Goal: Complete application form: Complete application form

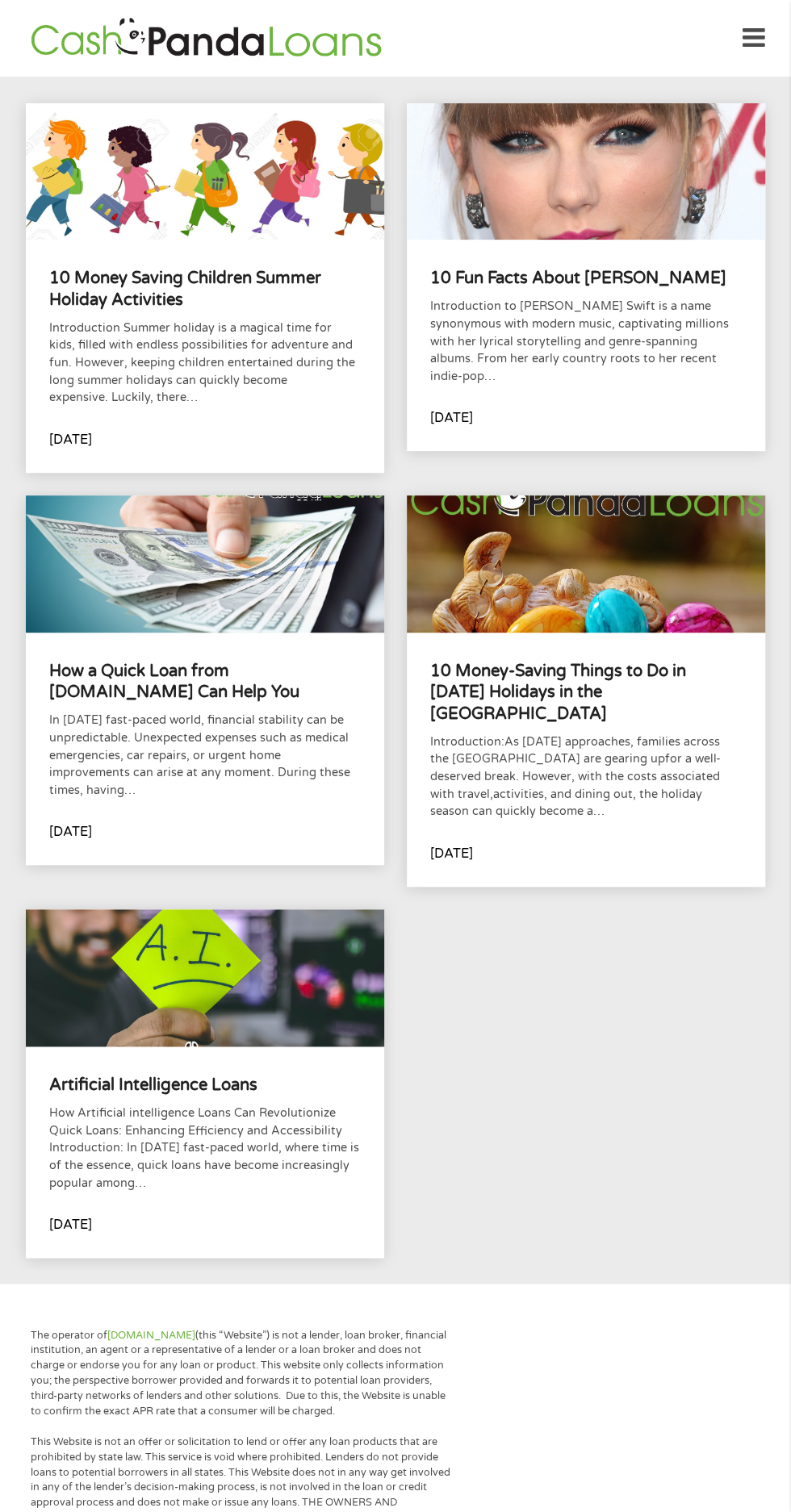
click at [128, 1047] on div "Artificial Intelligence Loans How Artificial intelligence Loans Can Revolutioni…" at bounding box center [204, 1152] width 357 height 211
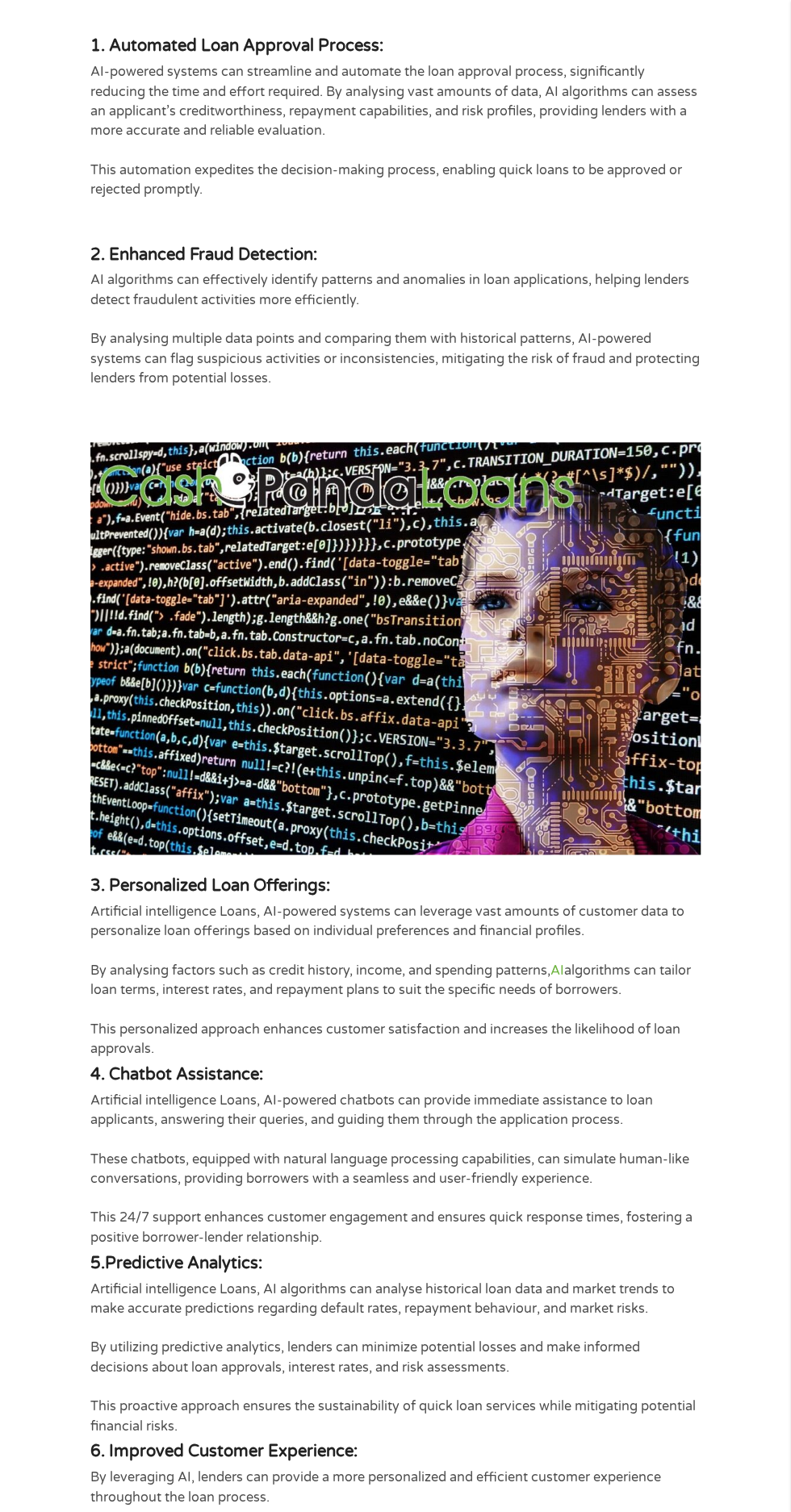
scroll to position [482, 0]
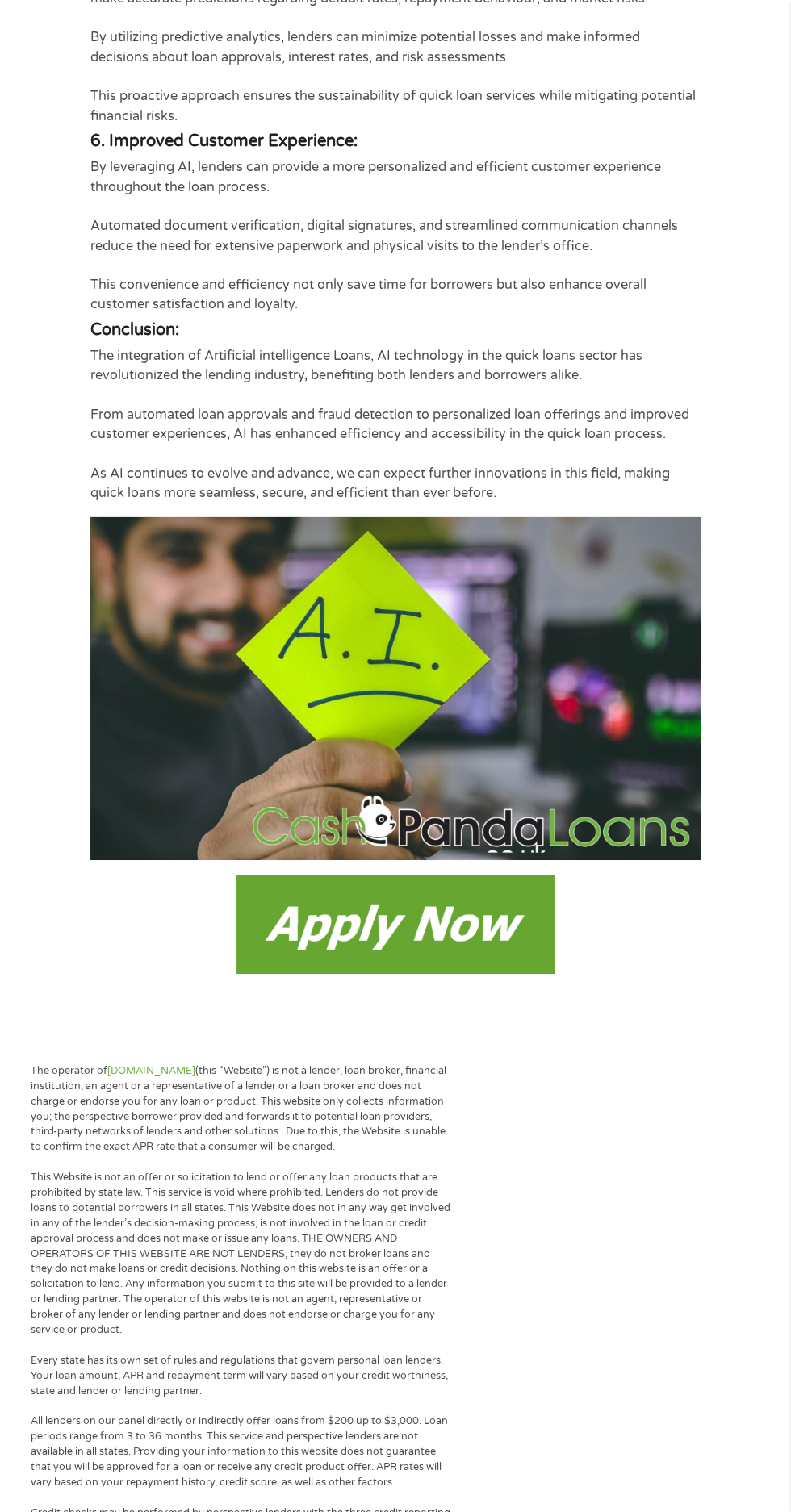
click at [443, 955] on img at bounding box center [395, 923] width 318 height 99
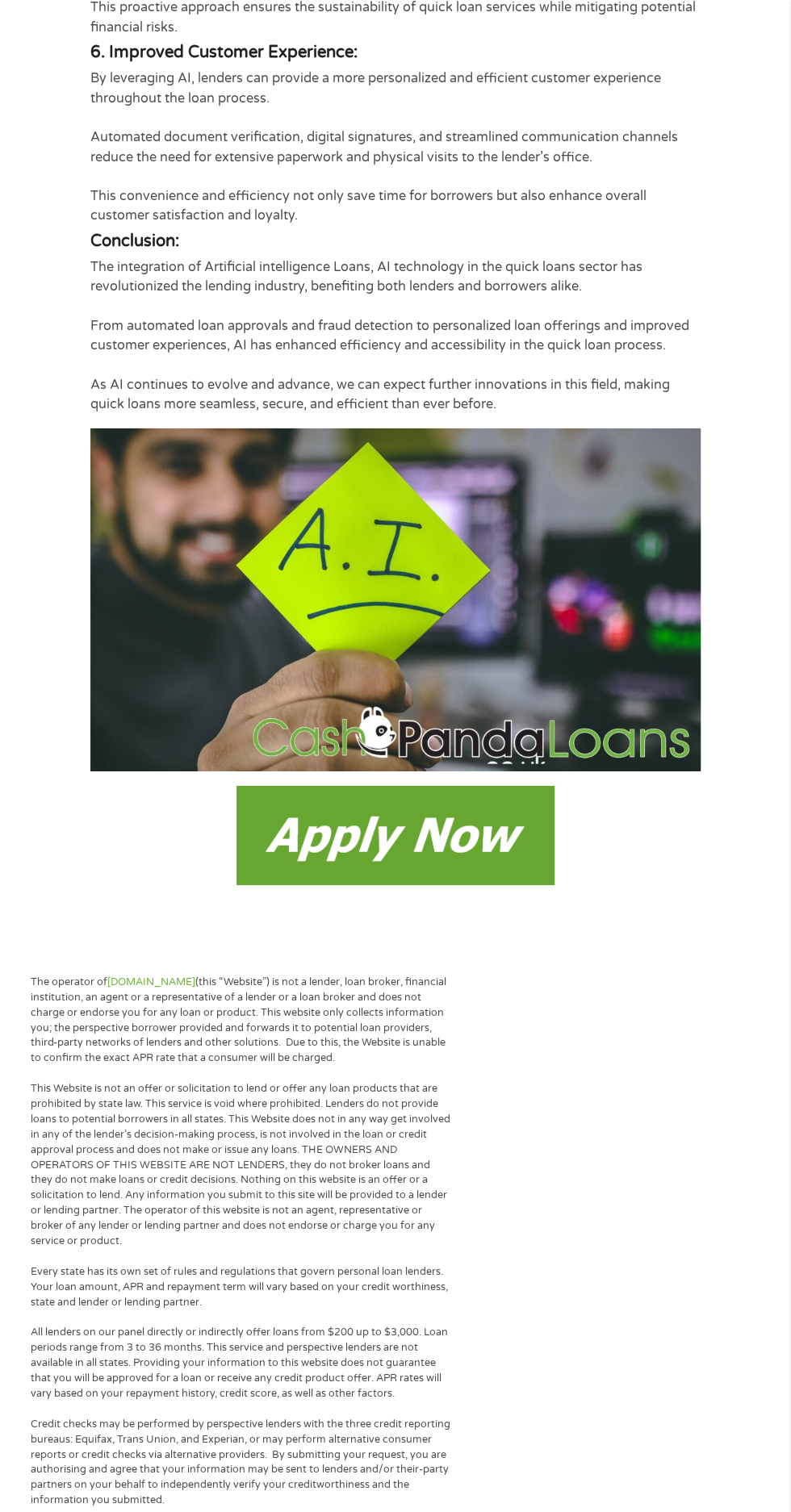
scroll to position [1876, 0]
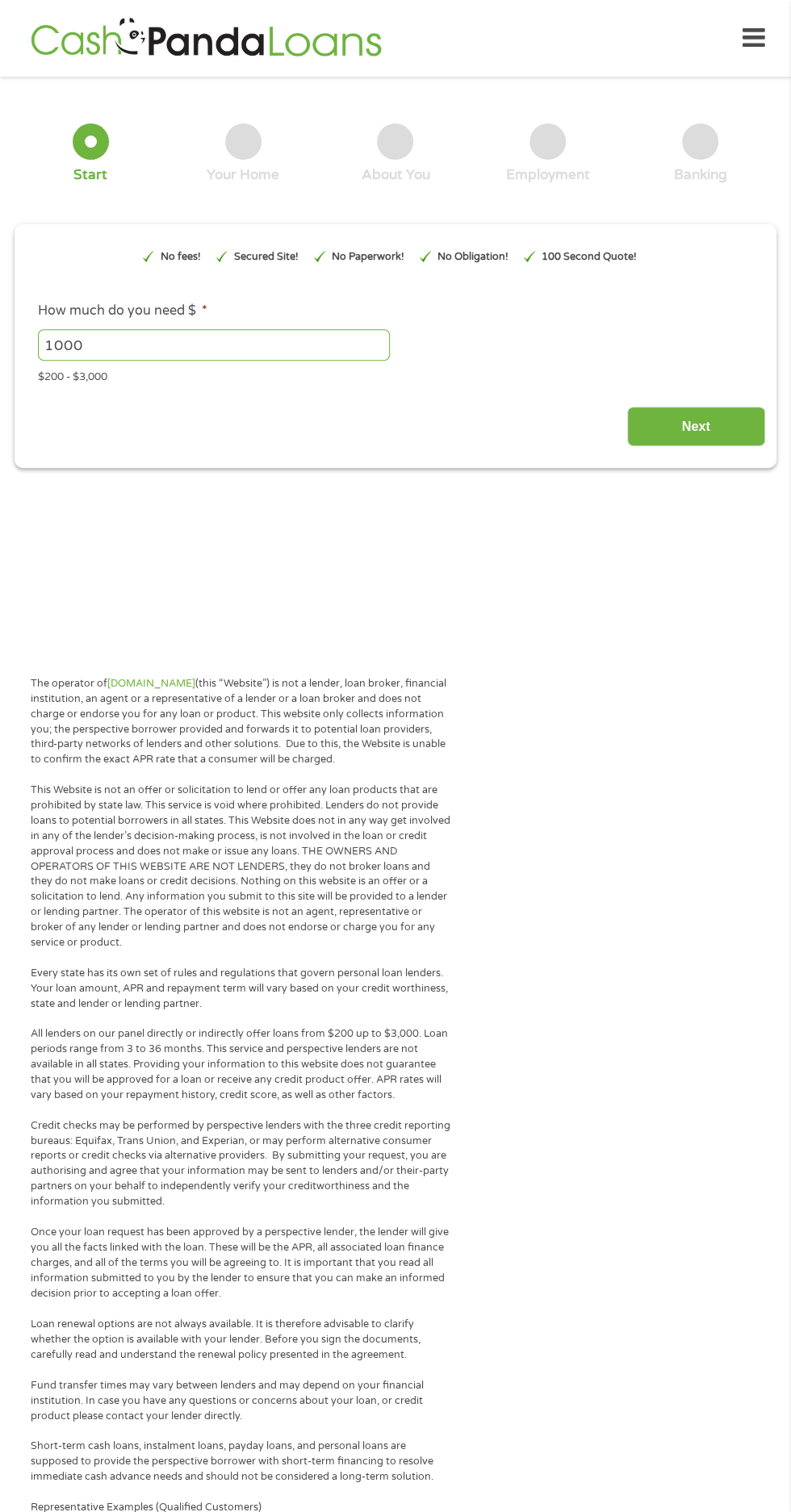
type input "EAIaIQobChMIw9GlrJeUjwMVqGFHAR1sJRL3EAAYAyAAEgK1pPD_BwE"
click at [106, 343] on input "1000" at bounding box center [213, 344] width 352 height 30
type input "1"
type input "500"
click at [698, 415] on input "Next" at bounding box center [696, 426] width 138 height 39
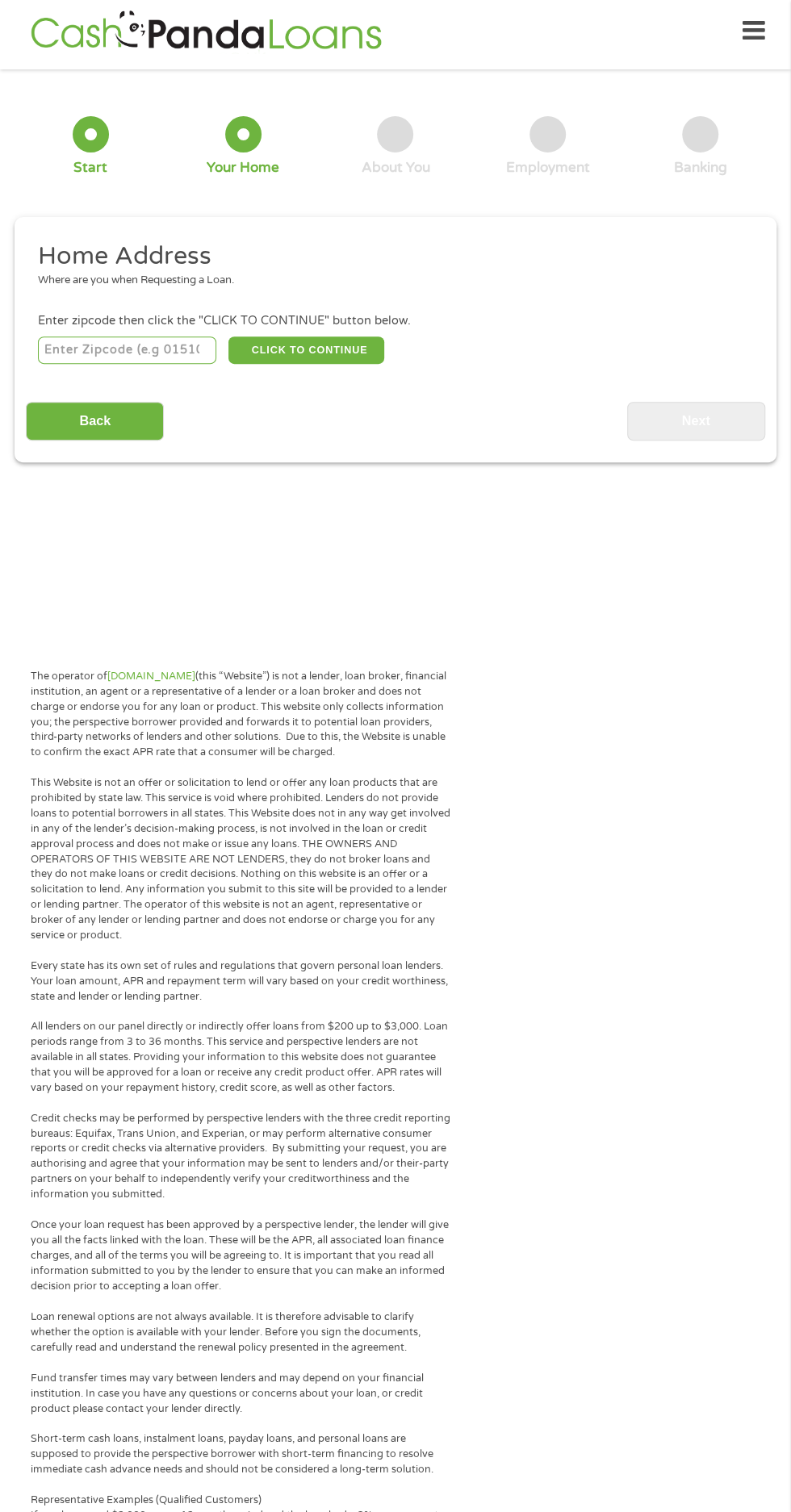
click at [168, 345] on input "number" at bounding box center [127, 350] width 179 height 28
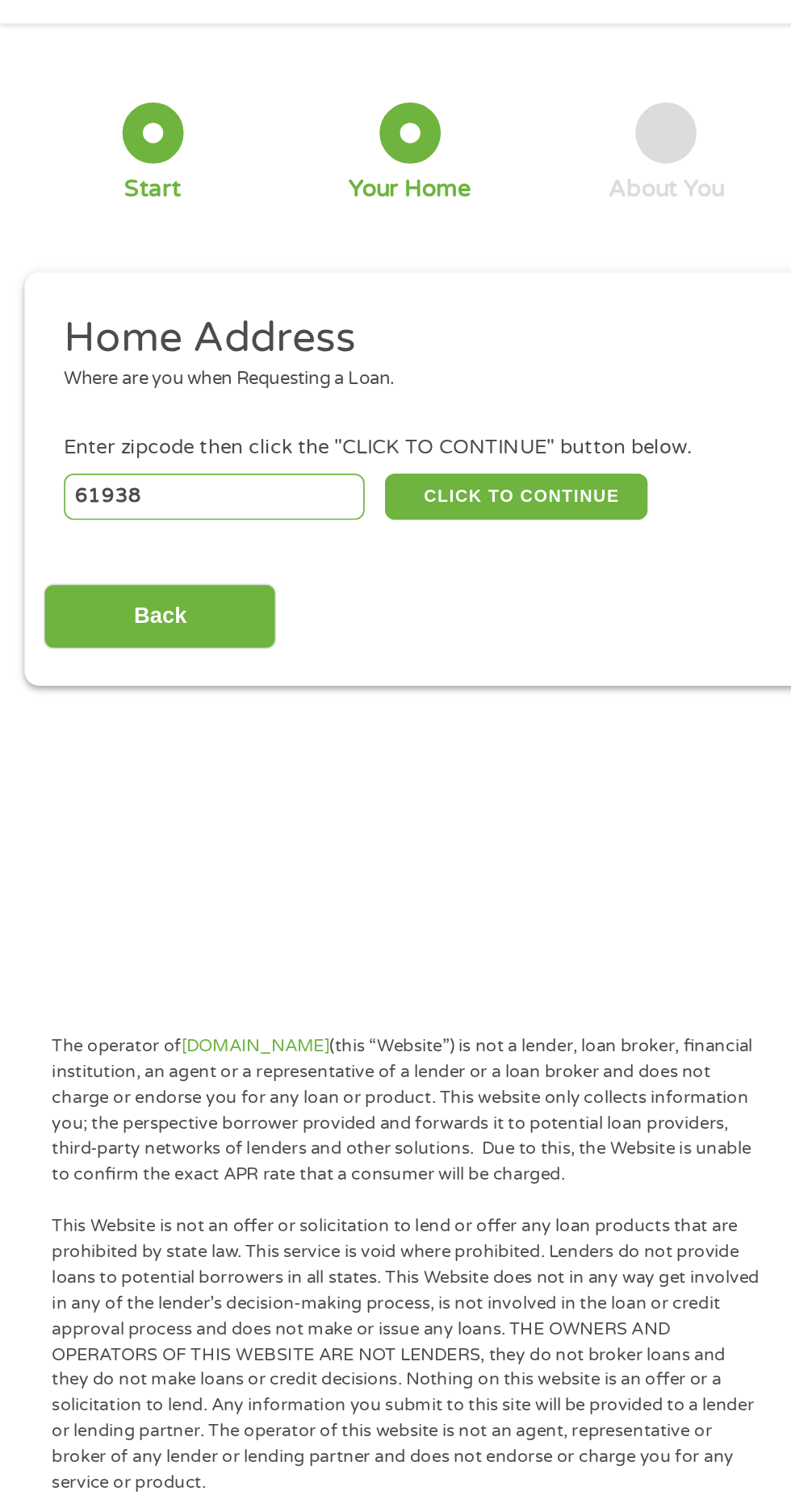
type input "61938"
click at [335, 343] on button "CLICK TO CONTINUE" at bounding box center [306, 350] width 155 height 28
type input "61938"
type input "Mattoon"
select select "Illinois"
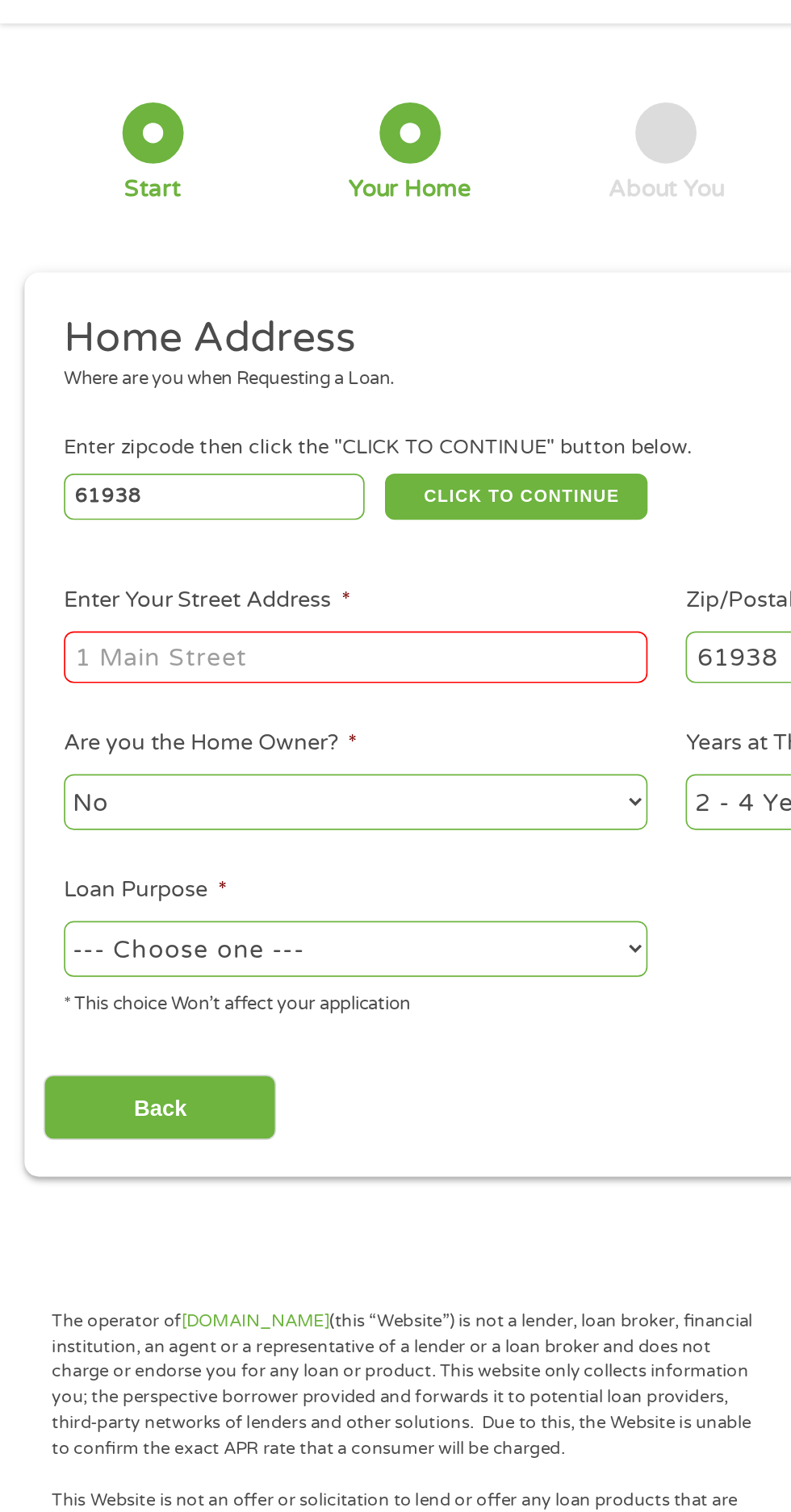
click at [191, 452] on input "Enter Your Street Address *" at bounding box center [210, 445] width 346 height 30
type input "1021 Shelby Avenue"
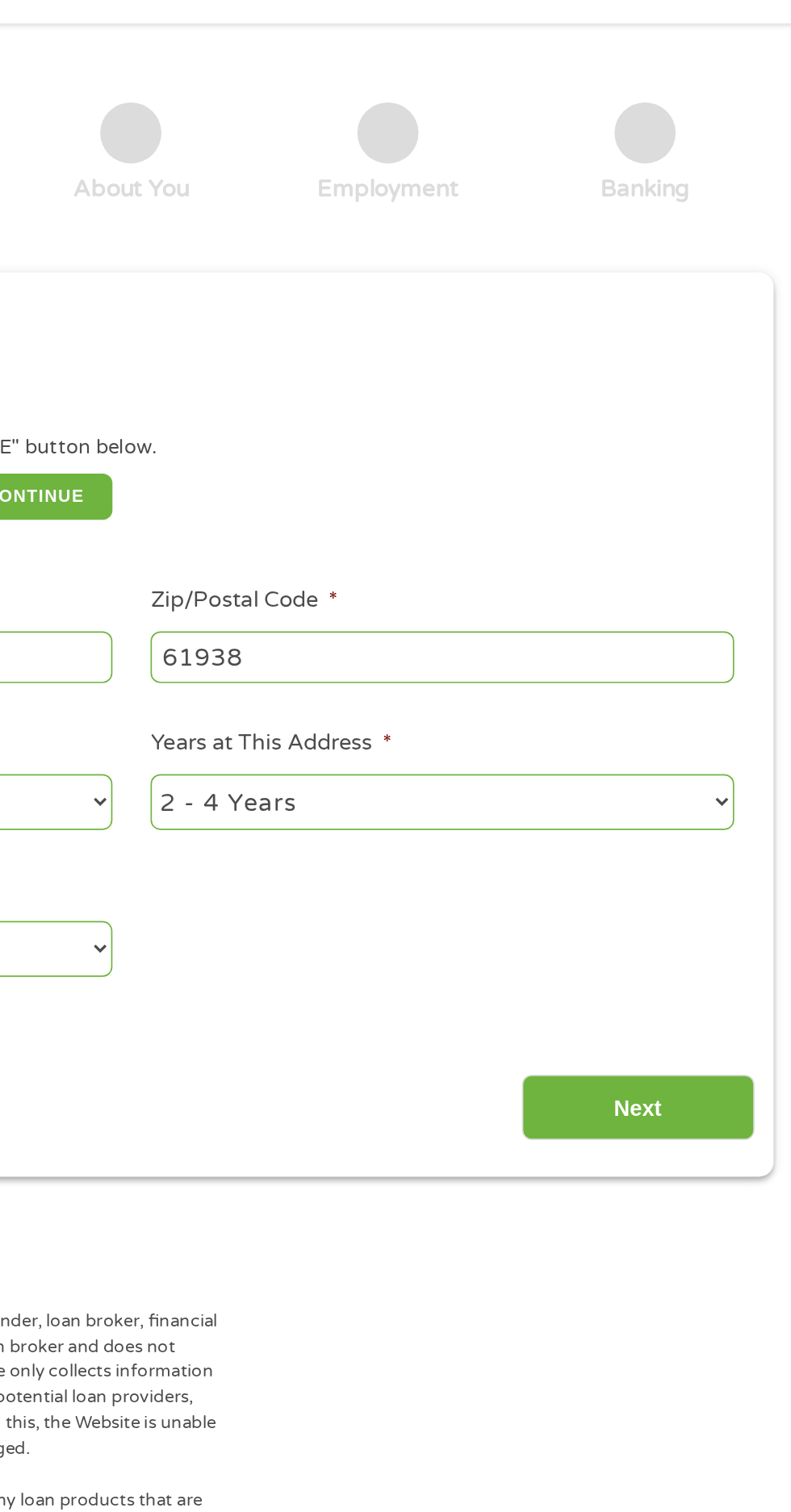
click at [735, 547] on select "1 Year or less 1 - 2 Years 2 - 4 Years Over 4 Years" at bounding box center [579, 531] width 346 height 33
select select "60months"
click at [407, 514] on select "1 Year or less 1 - 2 Years 2 - 4 Years Over 4 Years" at bounding box center [579, 531] width 346 height 33
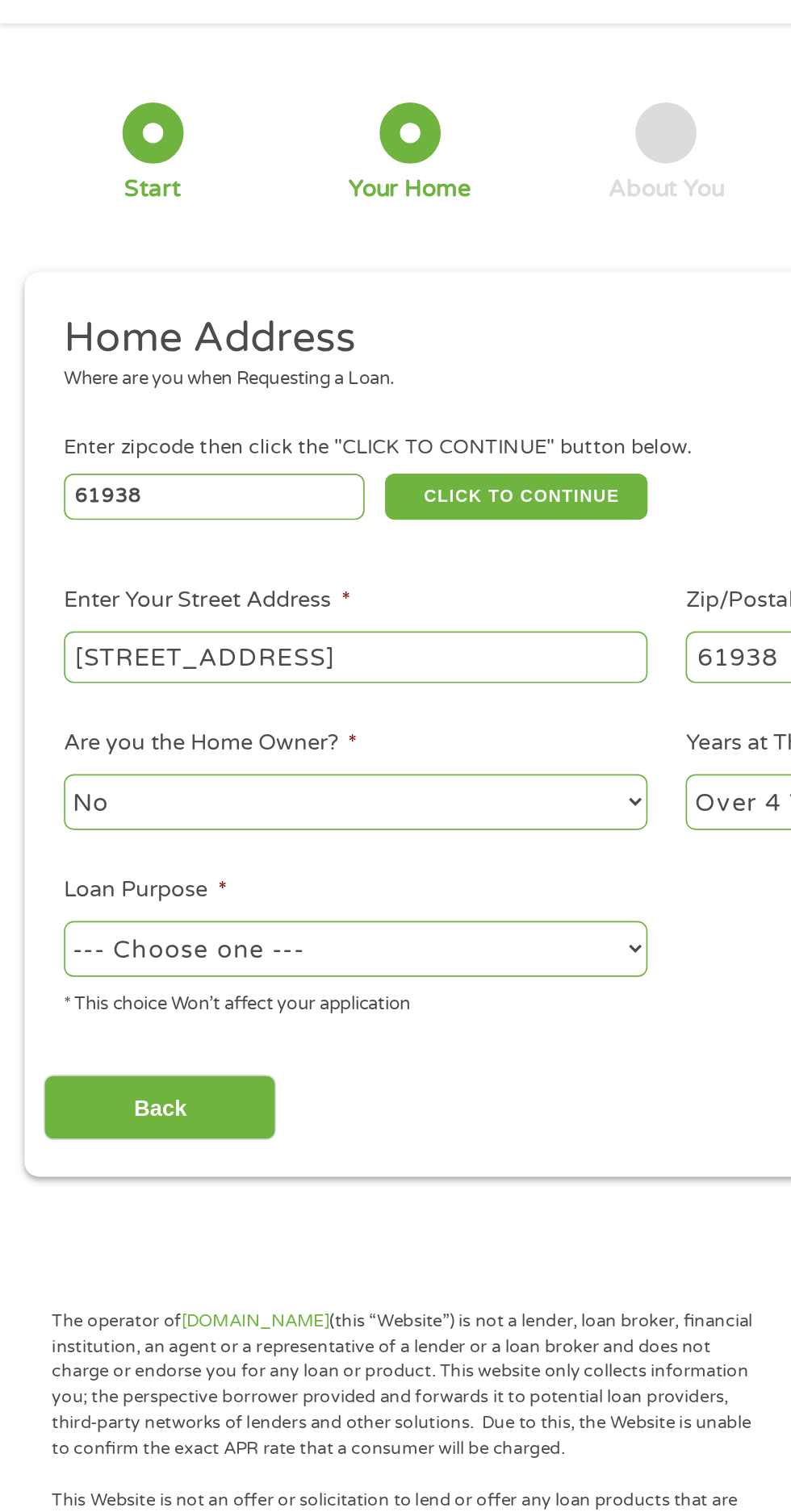
click at [359, 620] on select "--- Choose one --- Pay Bills Debt Consolidation Home Improvement Major Purchase…" at bounding box center [210, 618] width 346 height 33
select select "shorttermcash"
click at [38, 602] on select "--- Choose one --- Pay Bills Debt Consolidation Home Improvement Major Purchase…" at bounding box center [210, 618] width 346 height 33
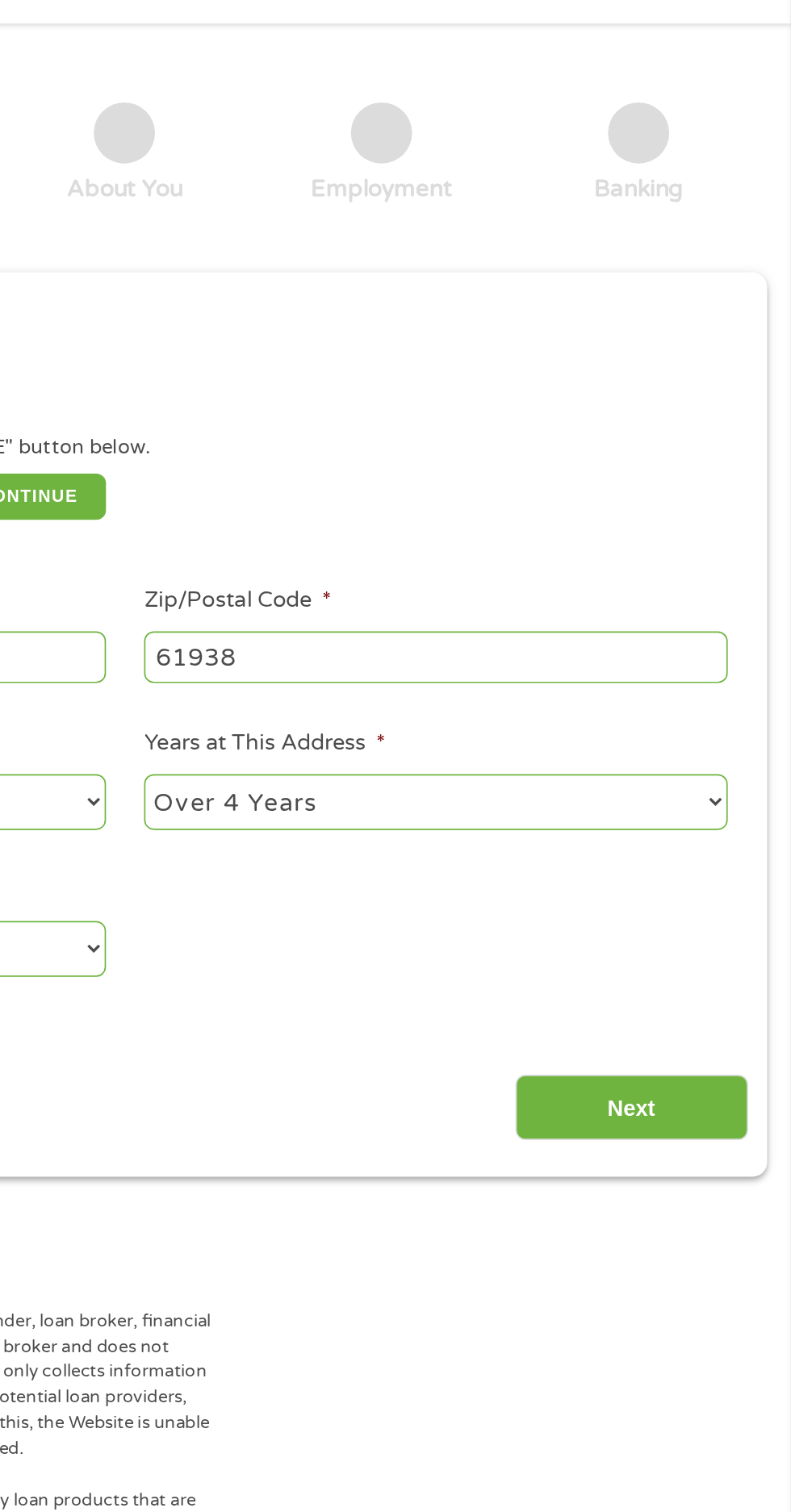
click at [730, 703] on input "Next" at bounding box center [696, 712] width 138 height 39
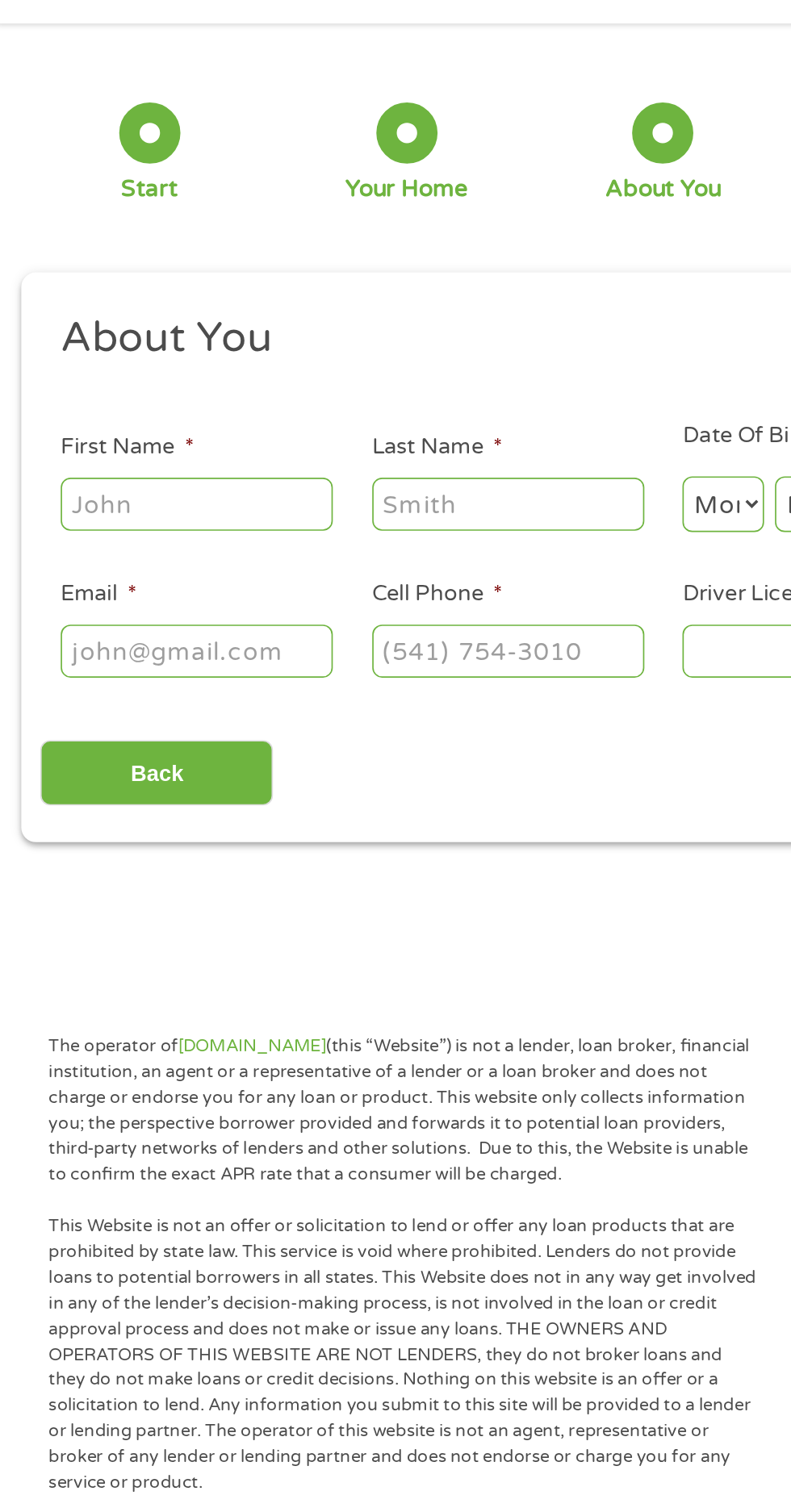
click at [53, 351] on input "First Name *" at bounding box center [118, 353] width 161 height 30
type input "April"
type input "McGuire"
type input "(830) 563-0868"
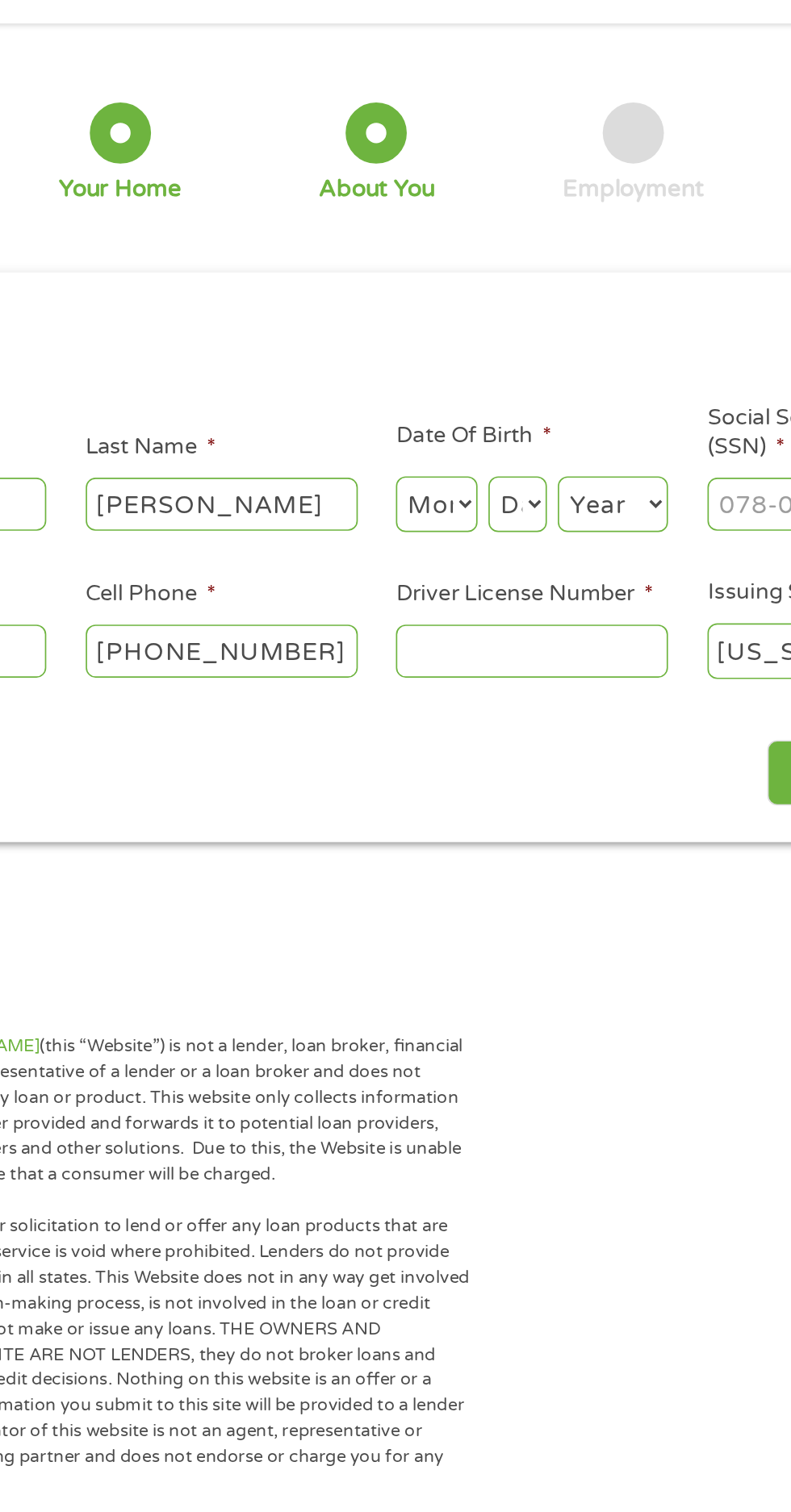
click at [431, 357] on select "Month 1 2 3 4 5 6 7 8 9 10 11 12" at bounding box center [430, 354] width 48 height 33
select select "2"
click at [407, 338] on select "Month 1 2 3 4 5 6 7 8 9 10 11 12" at bounding box center [430, 354] width 48 height 33
click at [492, 357] on select "Day 1 2 3 4 5 6 7 8 9 10 11 12 13 14 15 16 17 18 19 20 21 22 23 24 25 26 27 28 …" at bounding box center [479, 354] width 34 height 33
select select "14"
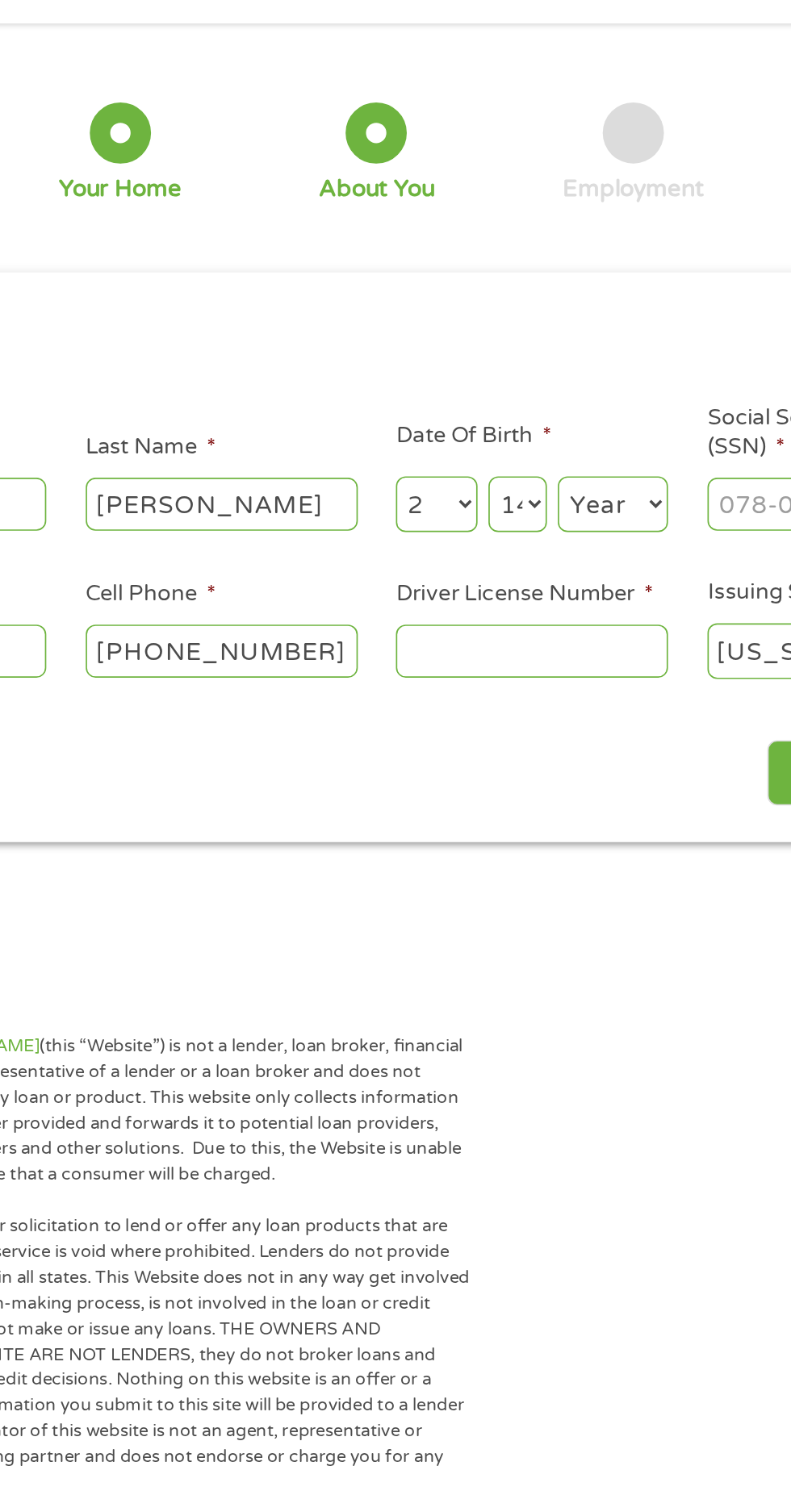
click at [461, 338] on select "Day 1 2 3 4 5 6 7 8 9 10 11 12 13 14 15 16 17 18 19 20 21 22 23 24 25 26 27 28 …" at bounding box center [479, 354] width 34 height 33
click at [556, 352] on select "Year 2007 2006 2005 2004 2003 2002 2001 2000 1999 1998 1997 1996 1995 1994 1993…" at bounding box center [536, 354] width 65 height 33
select select "1980"
click at [503, 338] on select "Year 2007 2006 2005 2004 2003 2002 2001 2000 1999 1998 1997 1996 1995 1994 1993…" at bounding box center [536, 354] width 65 height 33
click at [486, 356] on select "Day 1 2 3 4 5 6 7 8 9 10 11 12 13 14 15 16 17 18 19 20 21 22 23 24 25 26 27 28 …" at bounding box center [479, 354] width 34 height 33
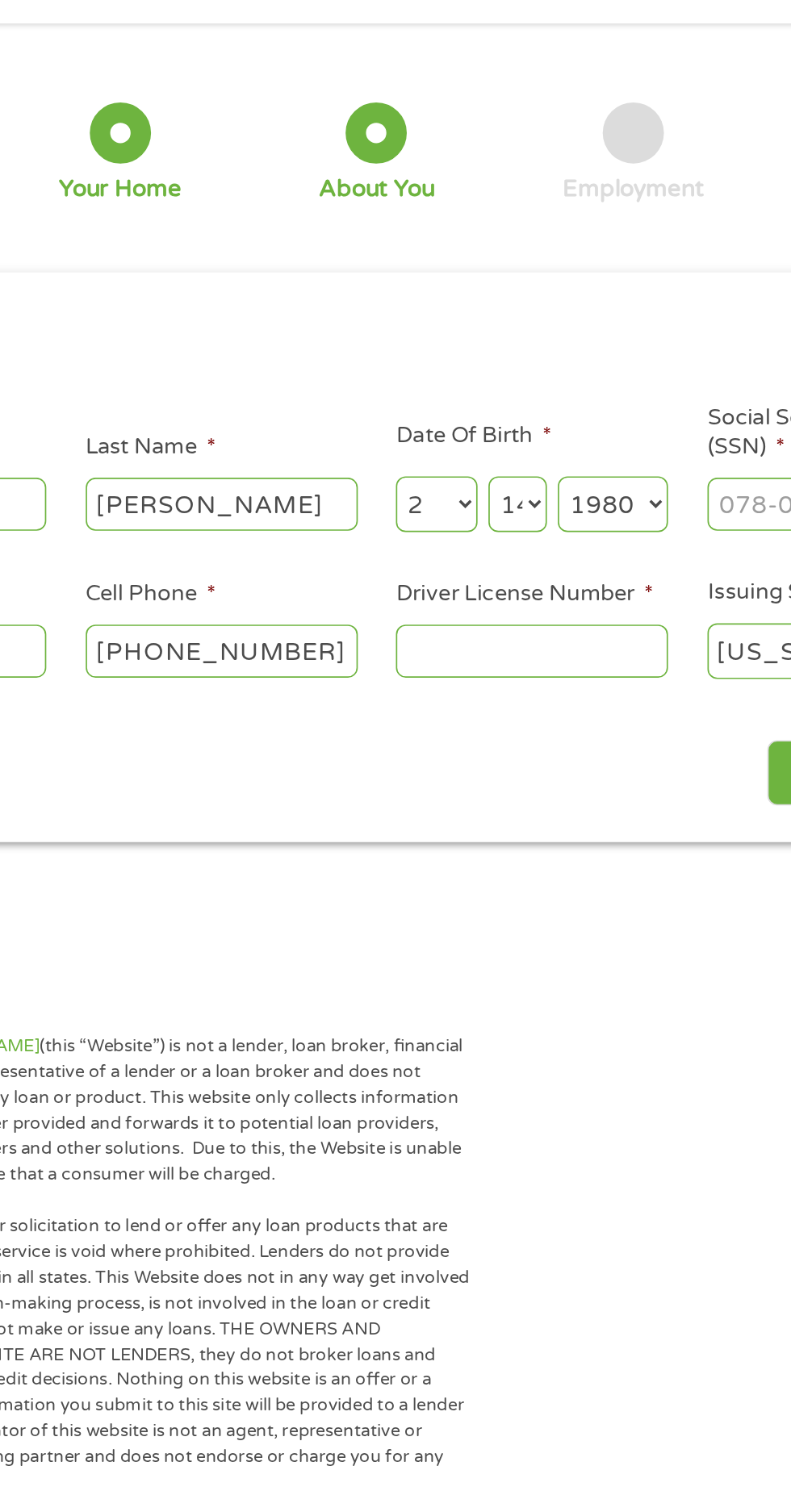
click at [461, 338] on select "Day 1 2 3 4 5 6 7 8 9 10 11 12 13 14 15 16 17 18 19 20 21 22 23 24 25 26 27 28 …" at bounding box center [479, 354] width 34 height 33
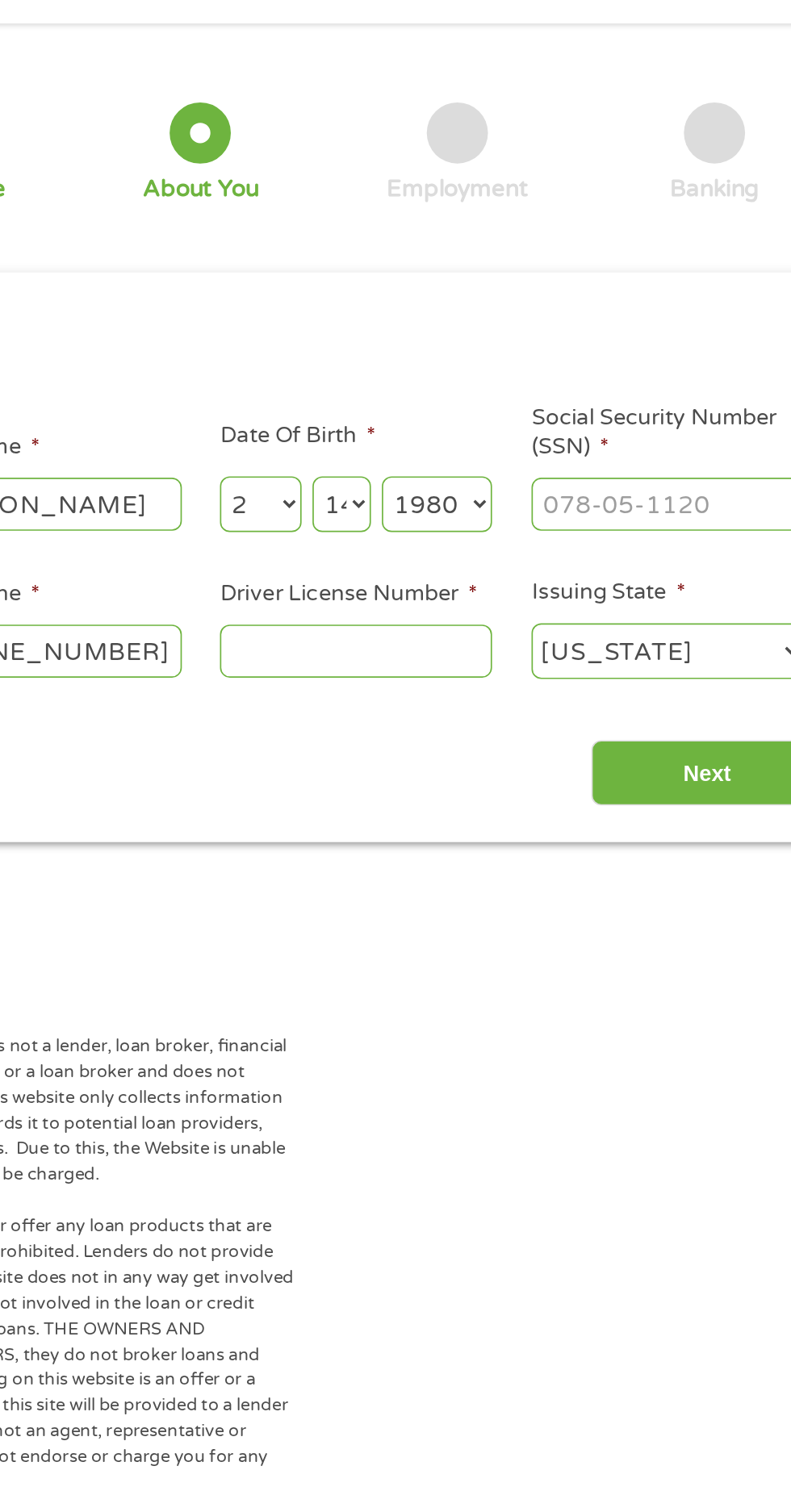
click at [614, 358] on input "Social Security Number (SSN) *" at bounding box center [672, 353] width 161 height 30
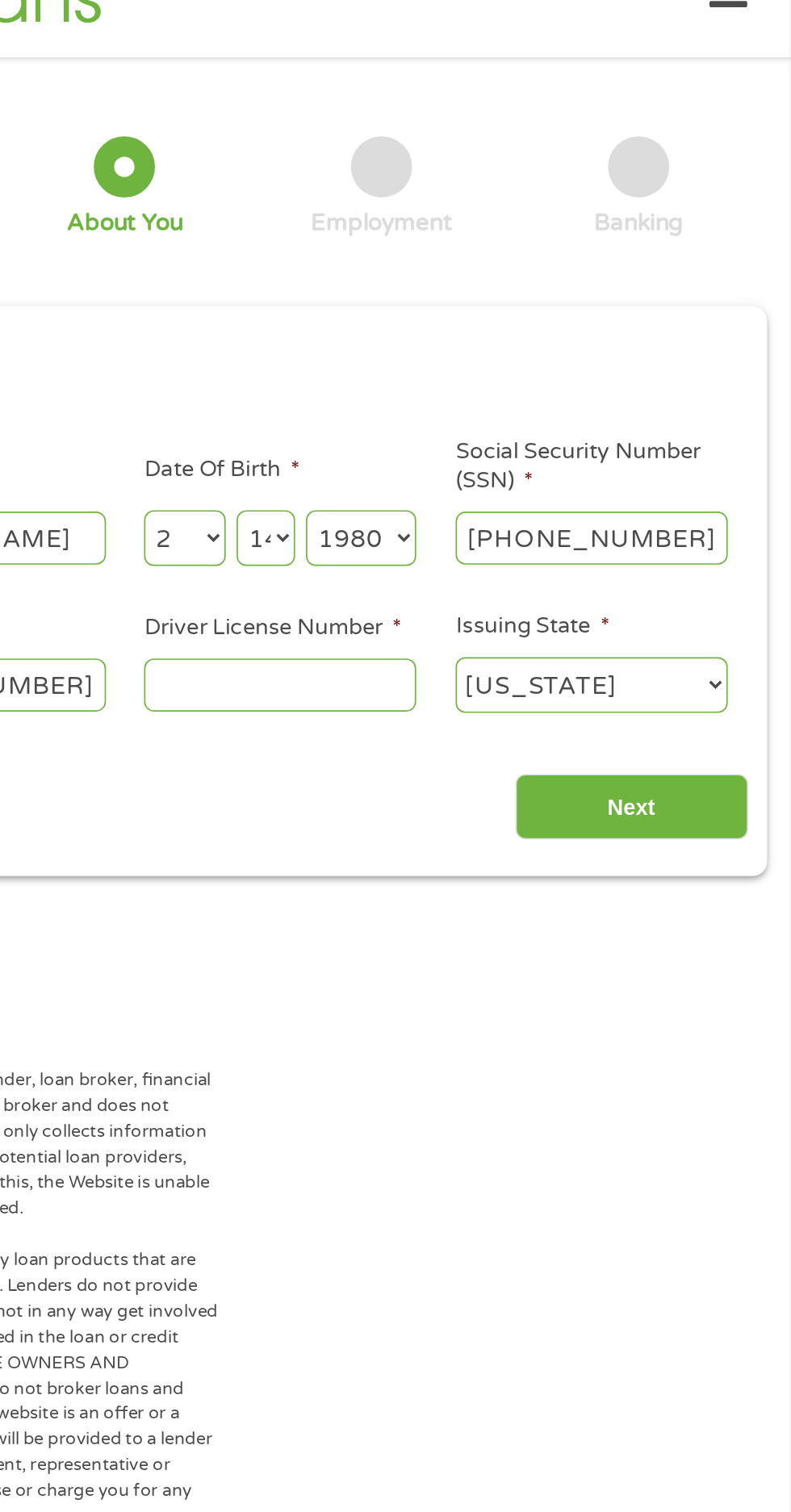
type input "354-76-9967"
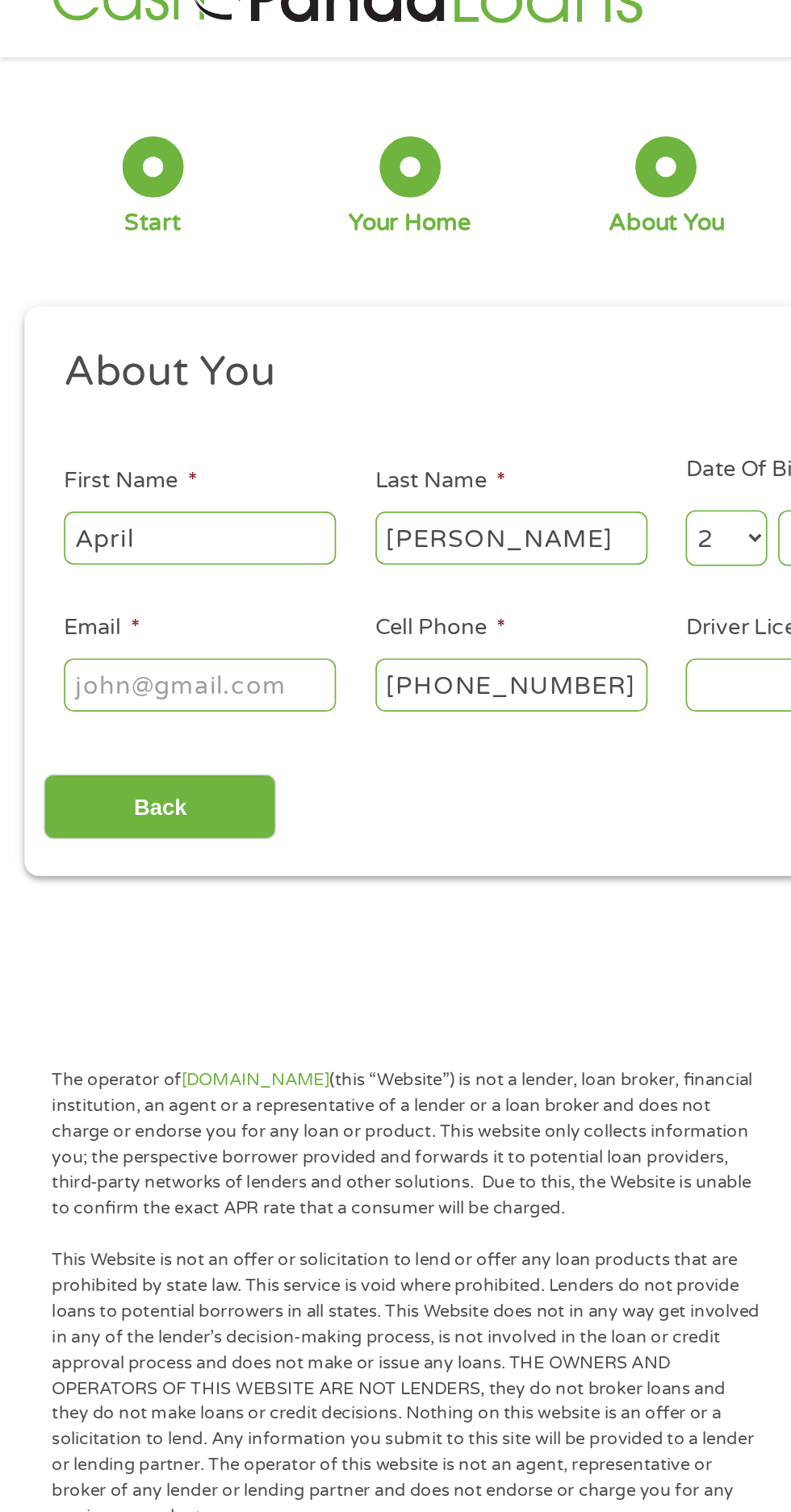
click at [70, 446] on input "Email *" at bounding box center [118, 441] width 161 height 30
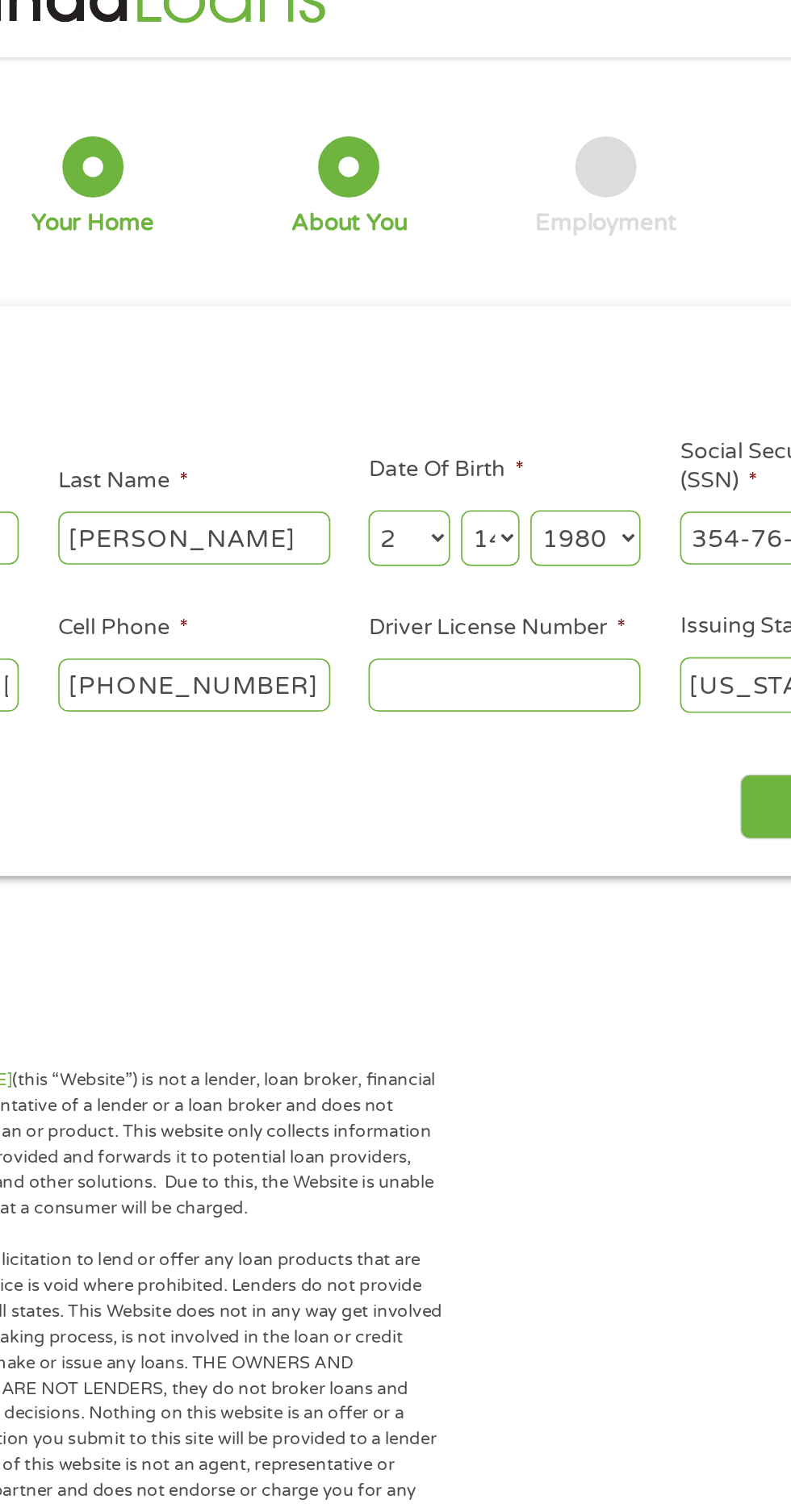
type input "zcecjc@yahoo.com"
click at [492, 446] on input "Driver License Number *" at bounding box center [487, 441] width 161 height 30
type input "N"
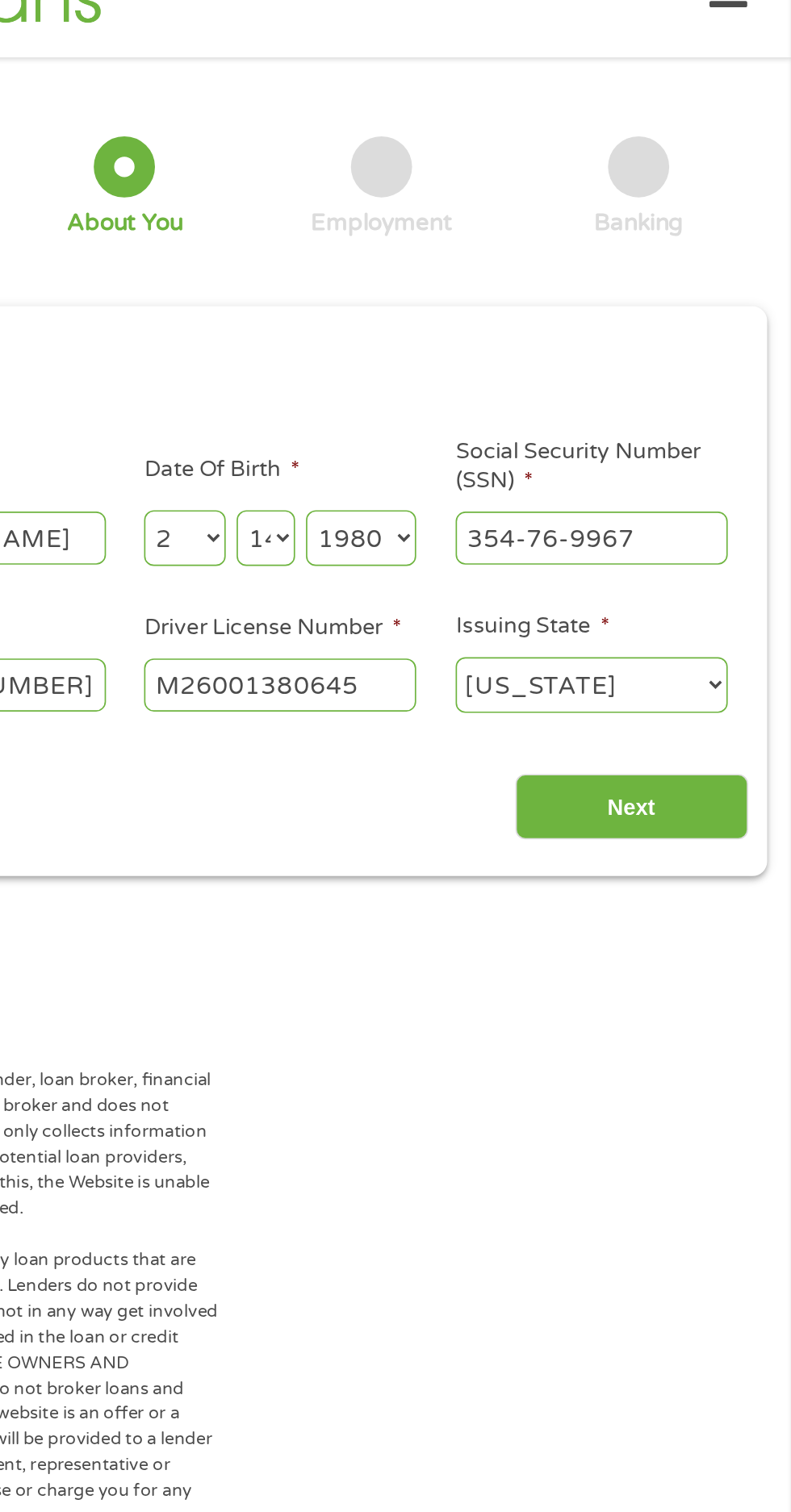
type input "M26001380645"
click at [689, 524] on input "Next" at bounding box center [696, 514] width 138 height 39
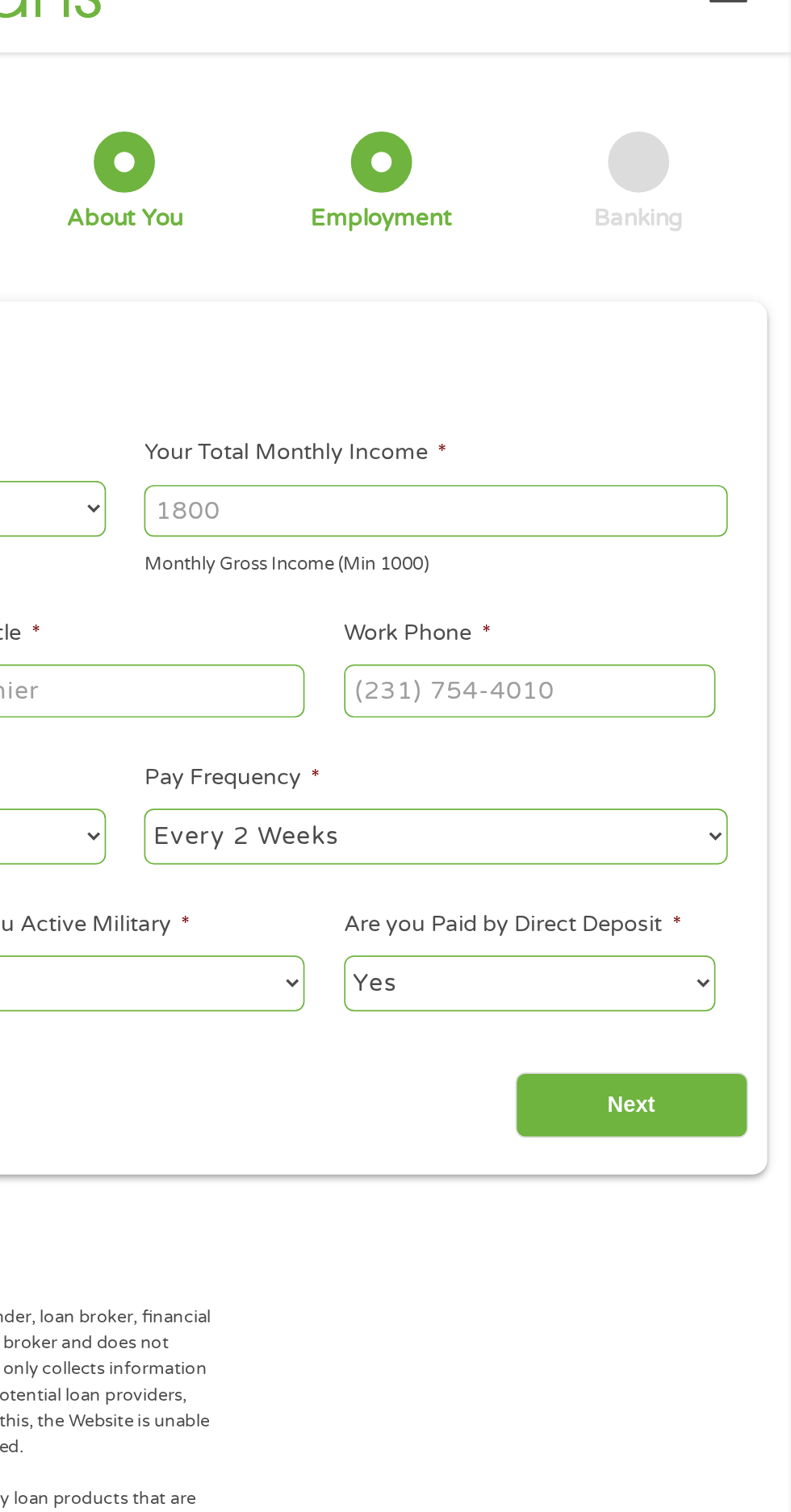
click at [532, 336] on input "Your Total Monthly Income *" at bounding box center [579, 341] width 346 height 30
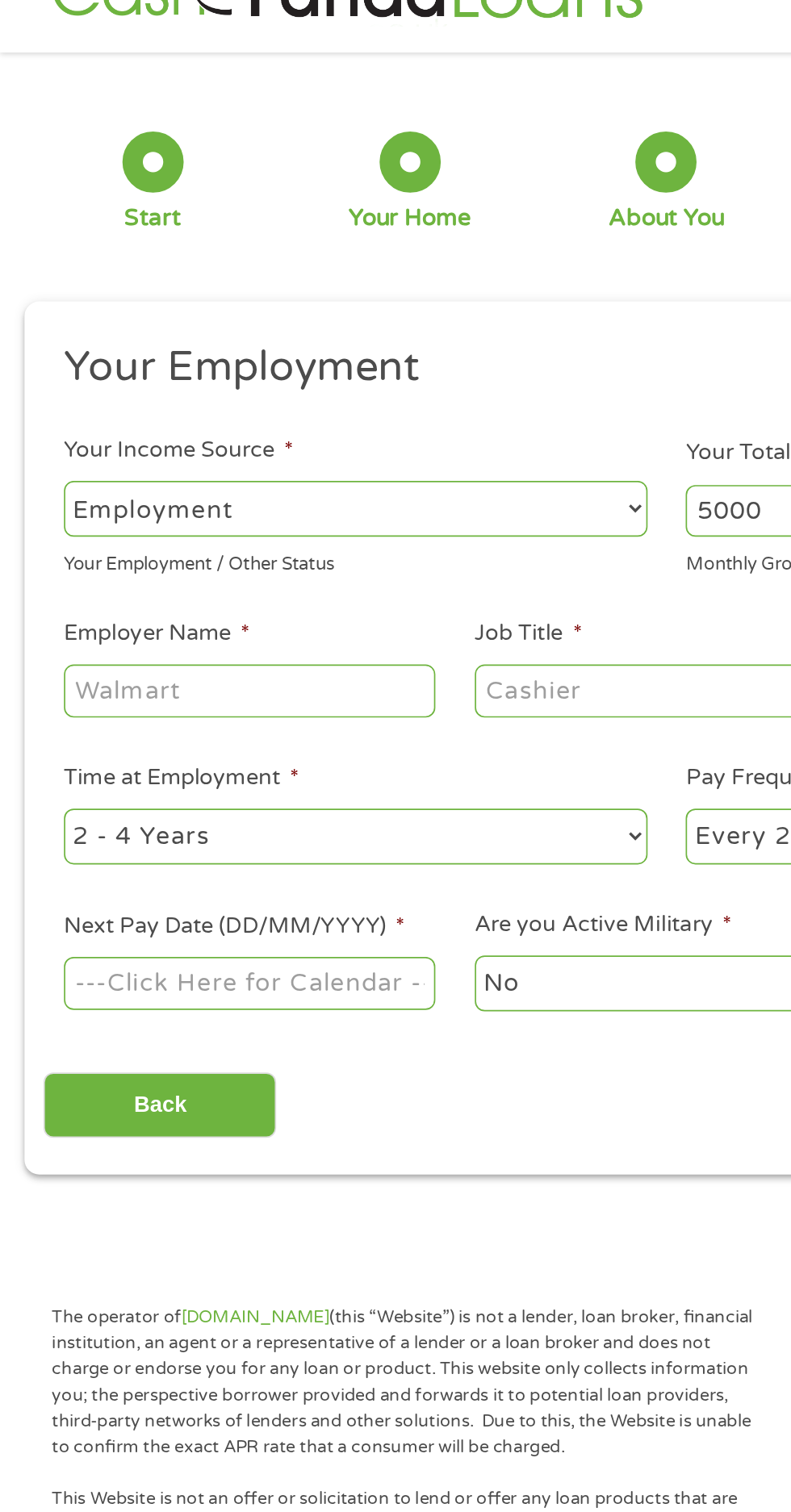
type input "5000"
click at [67, 451] on input "Employer Name *" at bounding box center [147, 447] width 220 height 30
type input "Golden corral"
click at [357, 438] on input "Job Title *" at bounding box center [391, 447] width 220 height 30
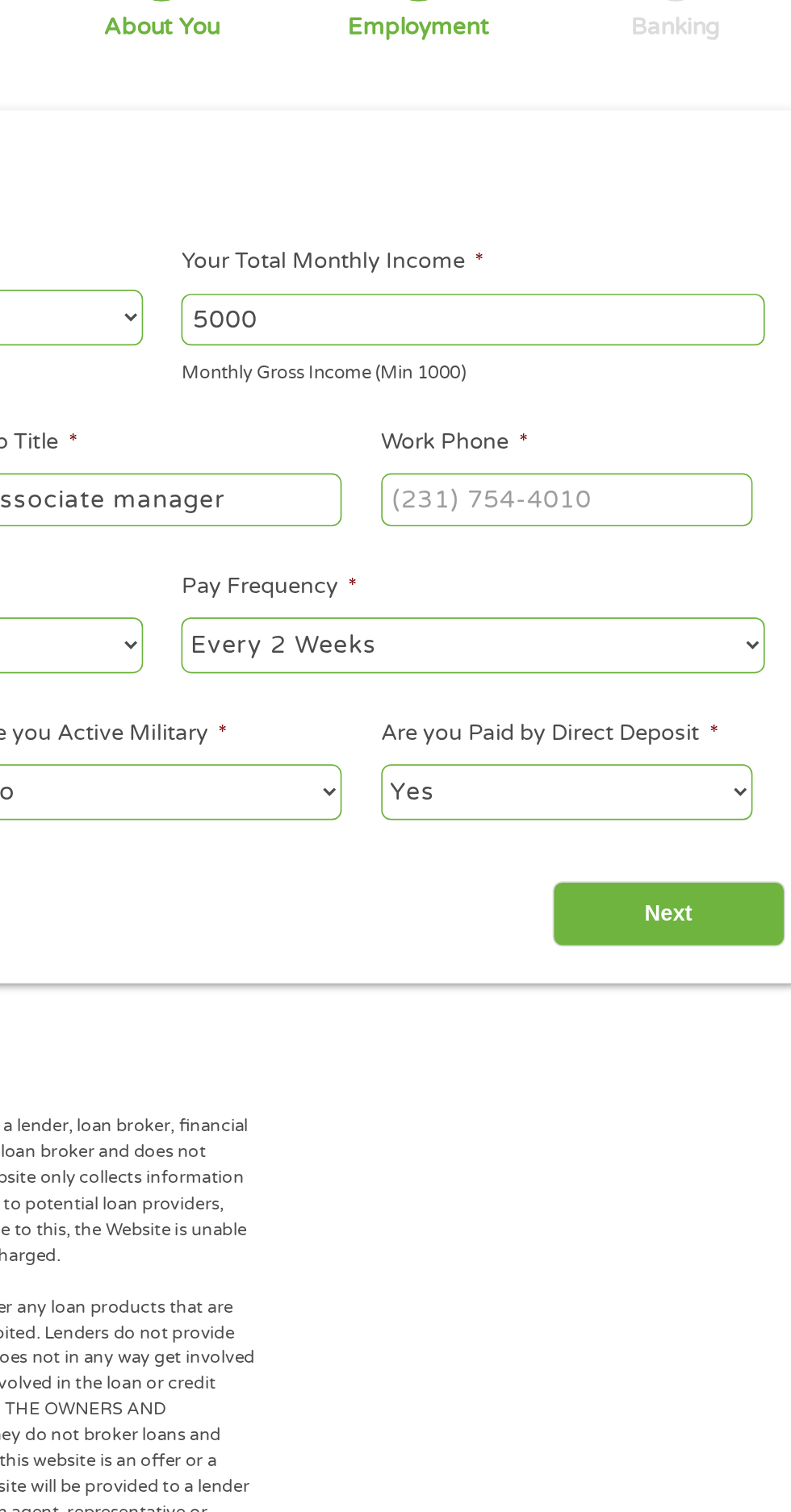
type input "Associate manager"
click at [617, 451] on input "Work Phone *" at bounding box center [635, 447] width 220 height 30
type input "(217) 690-4877"
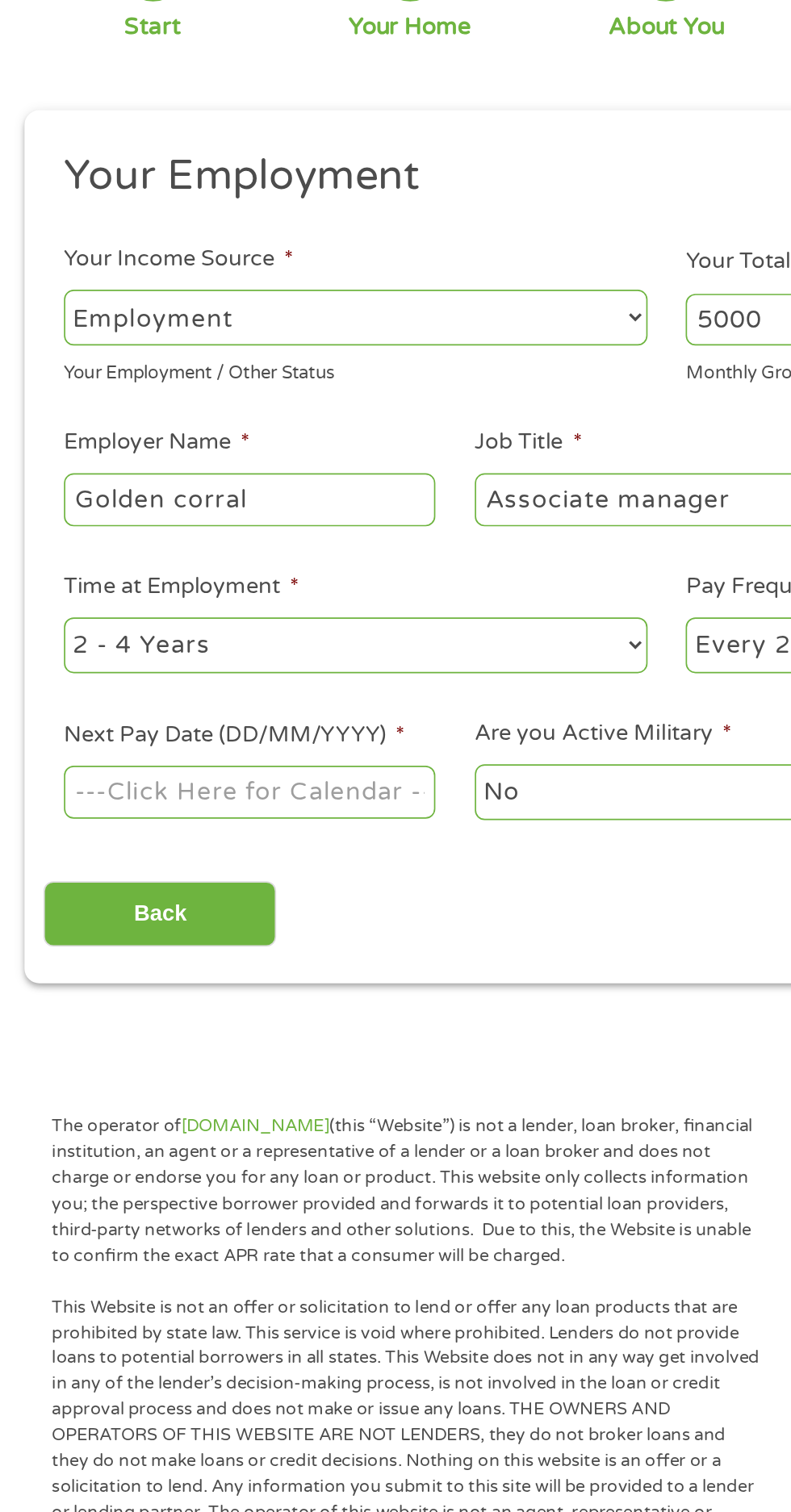
click at [97, 538] on select "--- Choose one --- 1 Year or less 1 - 2 Years 2 - 4 Years Over 4 Years" at bounding box center [210, 534] width 346 height 33
select select "12months"
click at [38, 518] on select "--- Choose one --- 1 Year or less 1 - 2 Years 2 - 4 Years Over 4 Years" at bounding box center [210, 534] width 346 height 33
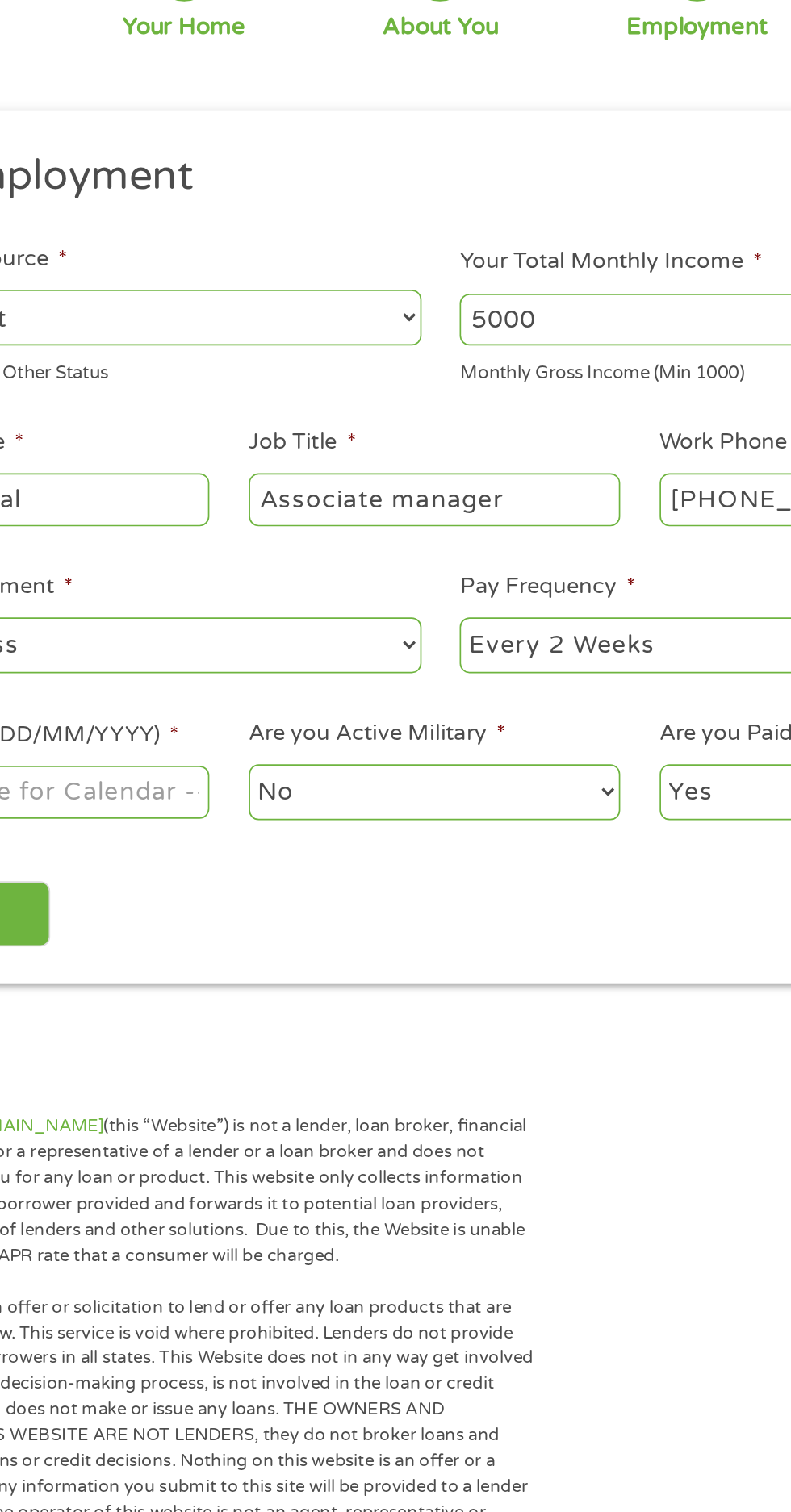
click at [402, 648] on ul "Your Employment Your Income Source * --- Choose one --- Employment Self Employe…" at bounding box center [395, 446] width 739 height 412
click at [342, 605] on select "No Yes" at bounding box center [391, 621] width 220 height 33
click at [281, 605] on select "No Yes" at bounding box center [391, 621] width 220 height 33
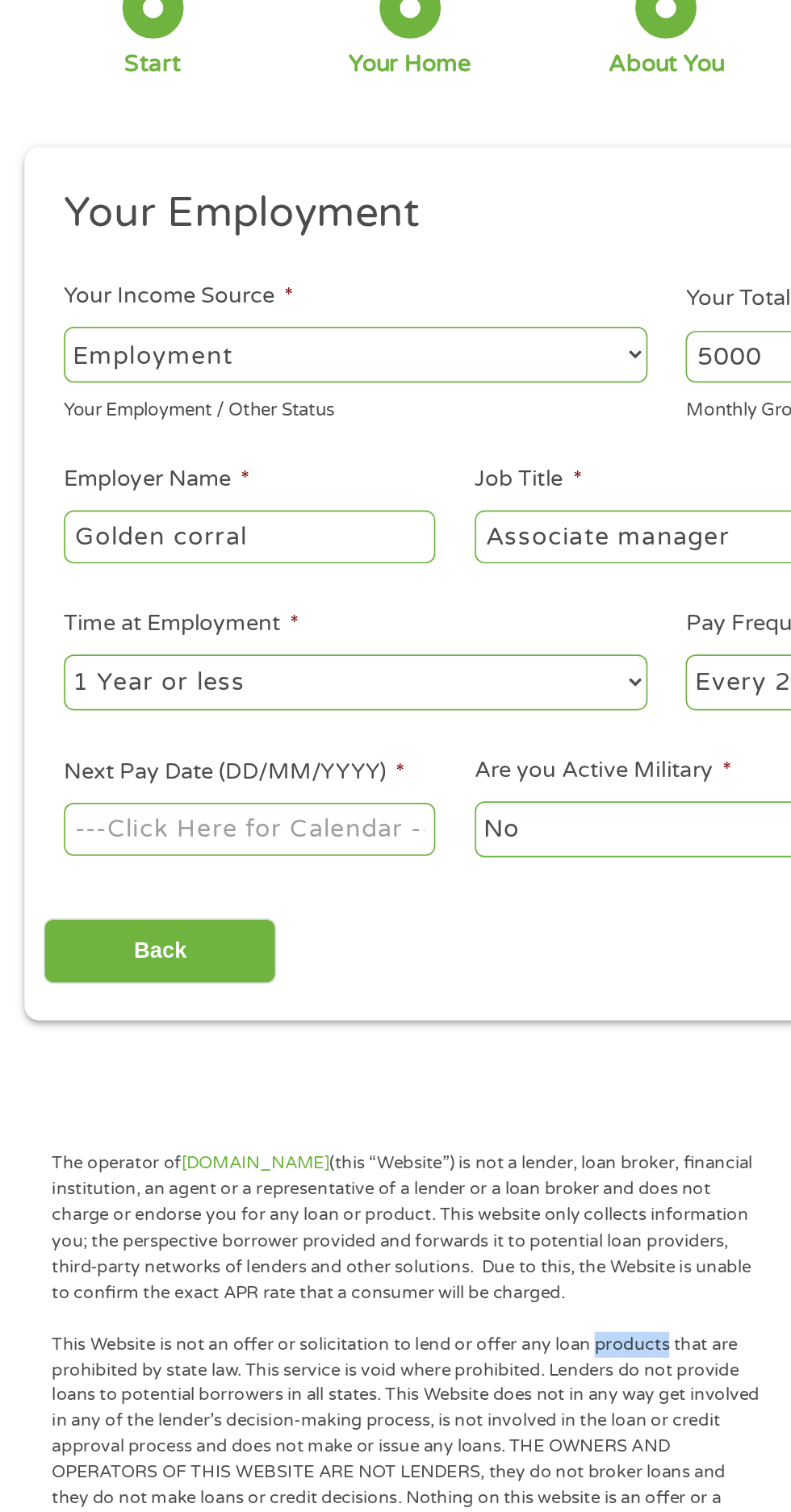
click at [213, 630] on body "Home Get Loan Offer How it works FAQs Blog Cash Loans Quick Loans Online Loans …" at bounding box center [395, 1222] width 791 height 2459
click at [95, 625] on input "Next Pay Date (DD/MM/YYYY) *" at bounding box center [147, 621] width 220 height 30
click at [201, 620] on body "Home Get Loan Offer How it works FAQs Blog Cash Loans Quick Loans Online Loans …" at bounding box center [395, 1222] width 791 height 2459
click at [155, 625] on input "27/08/2025" at bounding box center [147, 621] width 220 height 30
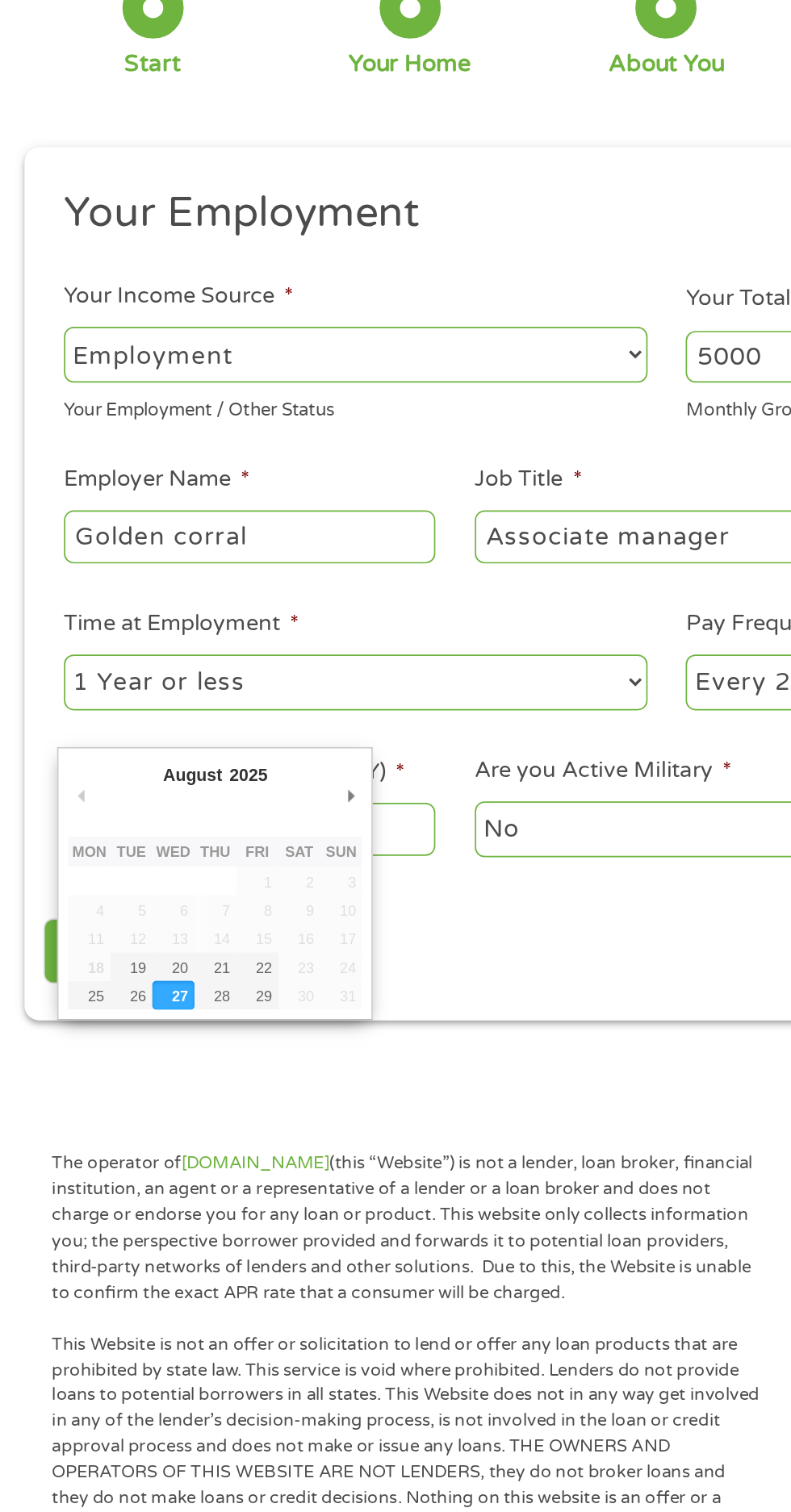
type input "29/08/2025"
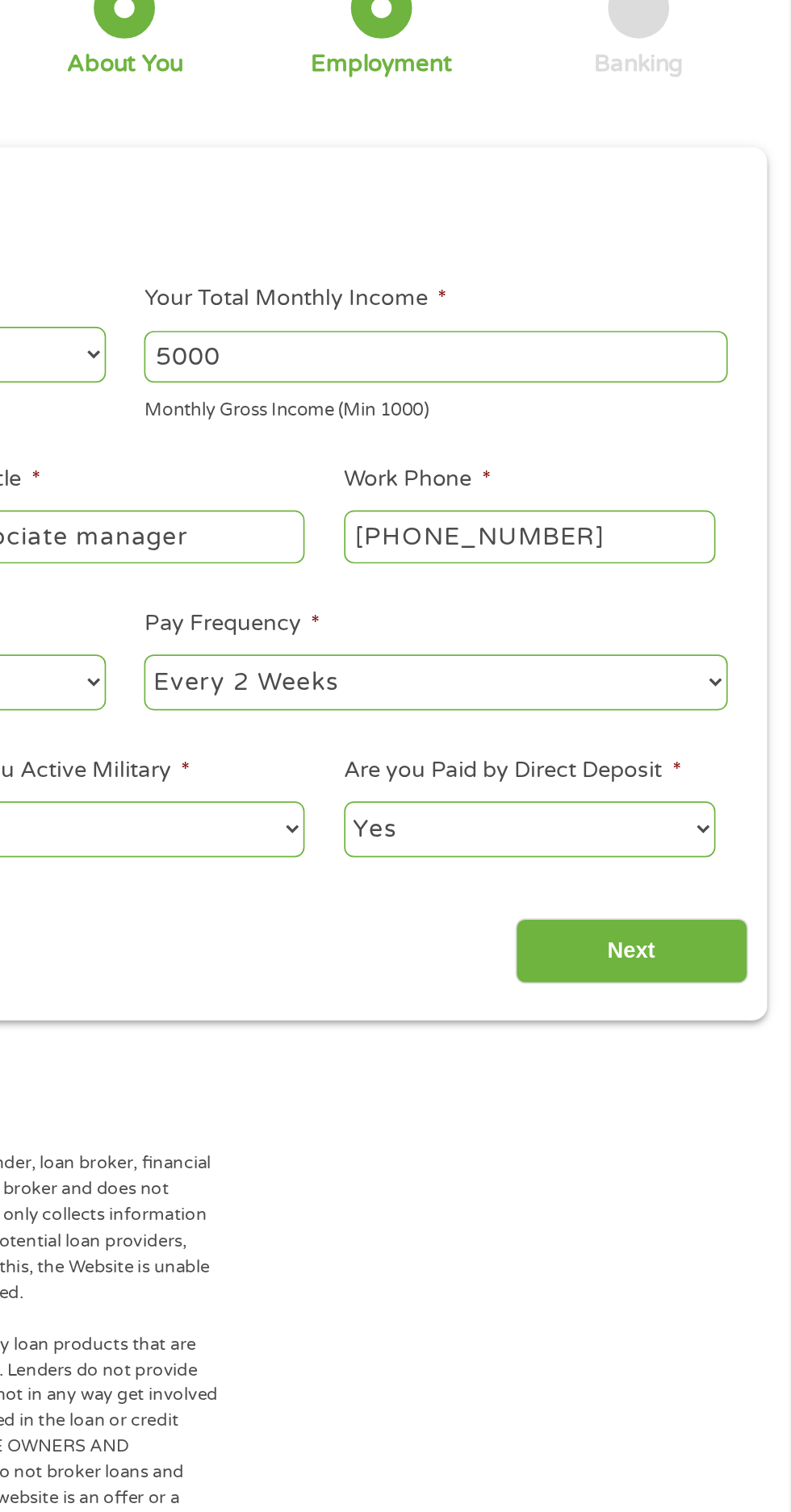
click at [713, 700] on input "Next" at bounding box center [696, 694] width 138 height 39
click at [709, 698] on input "Next" at bounding box center [696, 694] width 138 height 39
